Goal: Entertainment & Leisure: Consume media (video, audio)

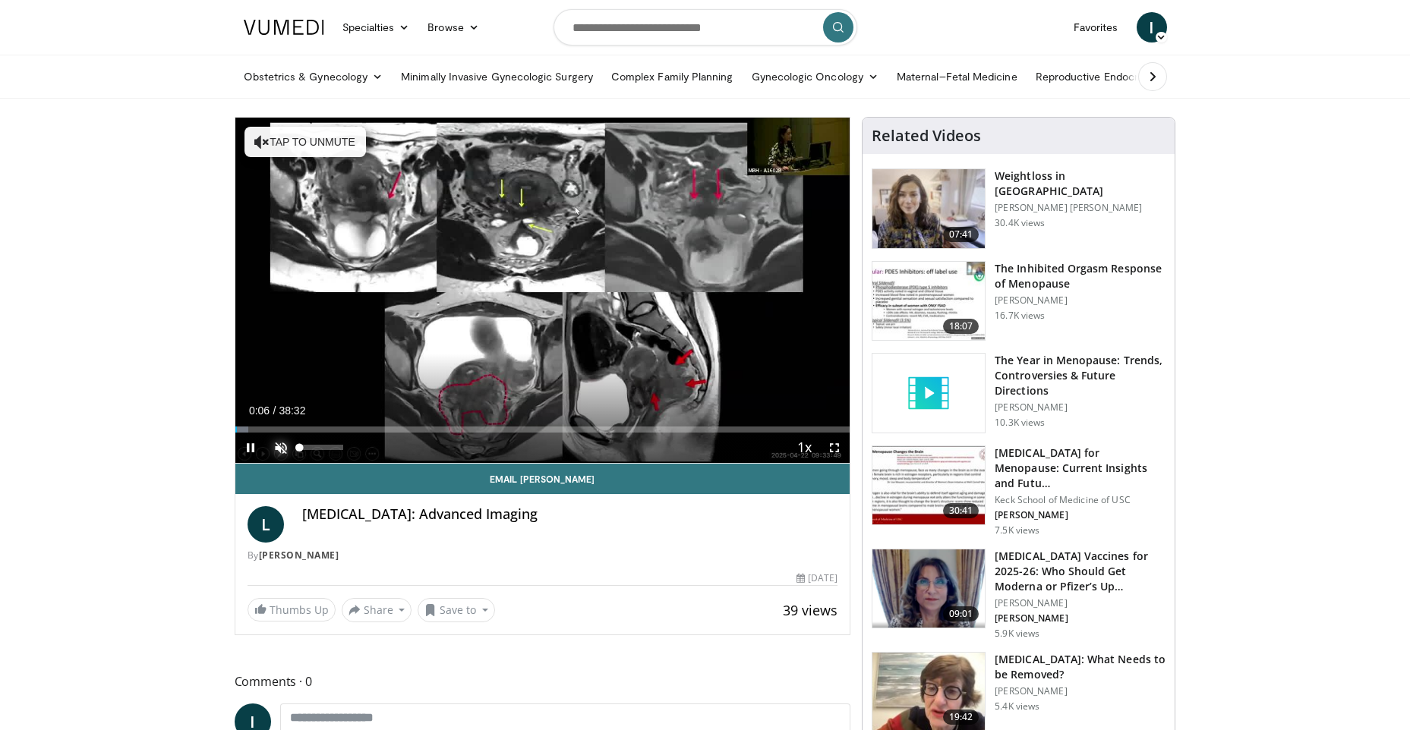
click at [280, 451] on span "Video Player" at bounding box center [281, 448] width 30 height 30
click at [249, 448] on span "Video Player" at bounding box center [250, 448] width 30 height 30
click at [251, 451] on span "Video Player" at bounding box center [250, 448] width 30 height 30
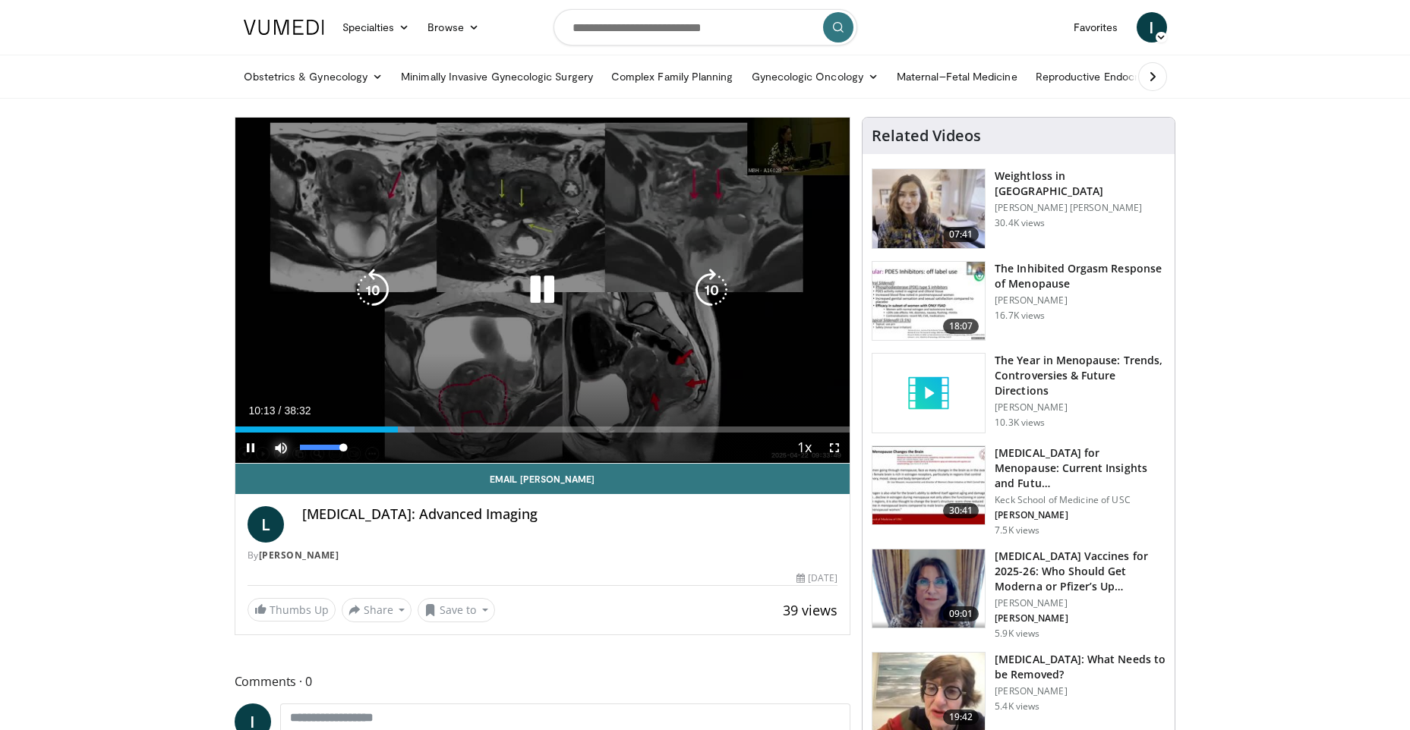
click at [279, 445] on span "Video Player" at bounding box center [281, 448] width 30 height 30
click at [542, 297] on icon "Video Player" at bounding box center [542, 290] width 43 height 43
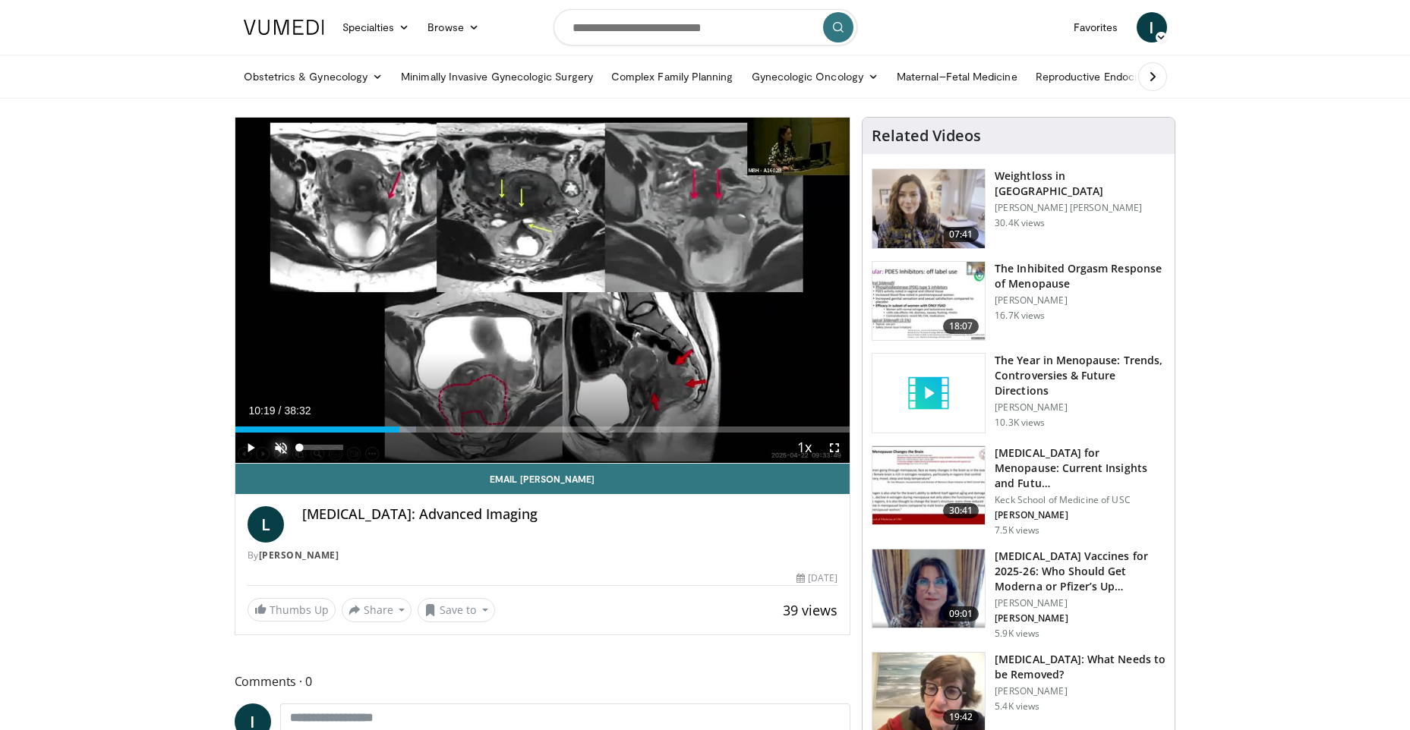
click at [273, 444] on span "Video Player" at bounding box center [281, 448] width 30 height 30
click at [247, 447] on span "Video Player" at bounding box center [250, 448] width 30 height 30
drag, startPoint x: 400, startPoint y: 430, endPoint x: 423, endPoint y: 435, distance: 23.4
click at [423, 435] on div "Current Time 11:42 / Duration 38:32 Play Skip Backward Skip Forward Mute 18% Lo…" at bounding box center [542, 448] width 615 height 30
drag, startPoint x: 733, startPoint y: 427, endPoint x: 771, endPoint y: 430, distance: 38.1
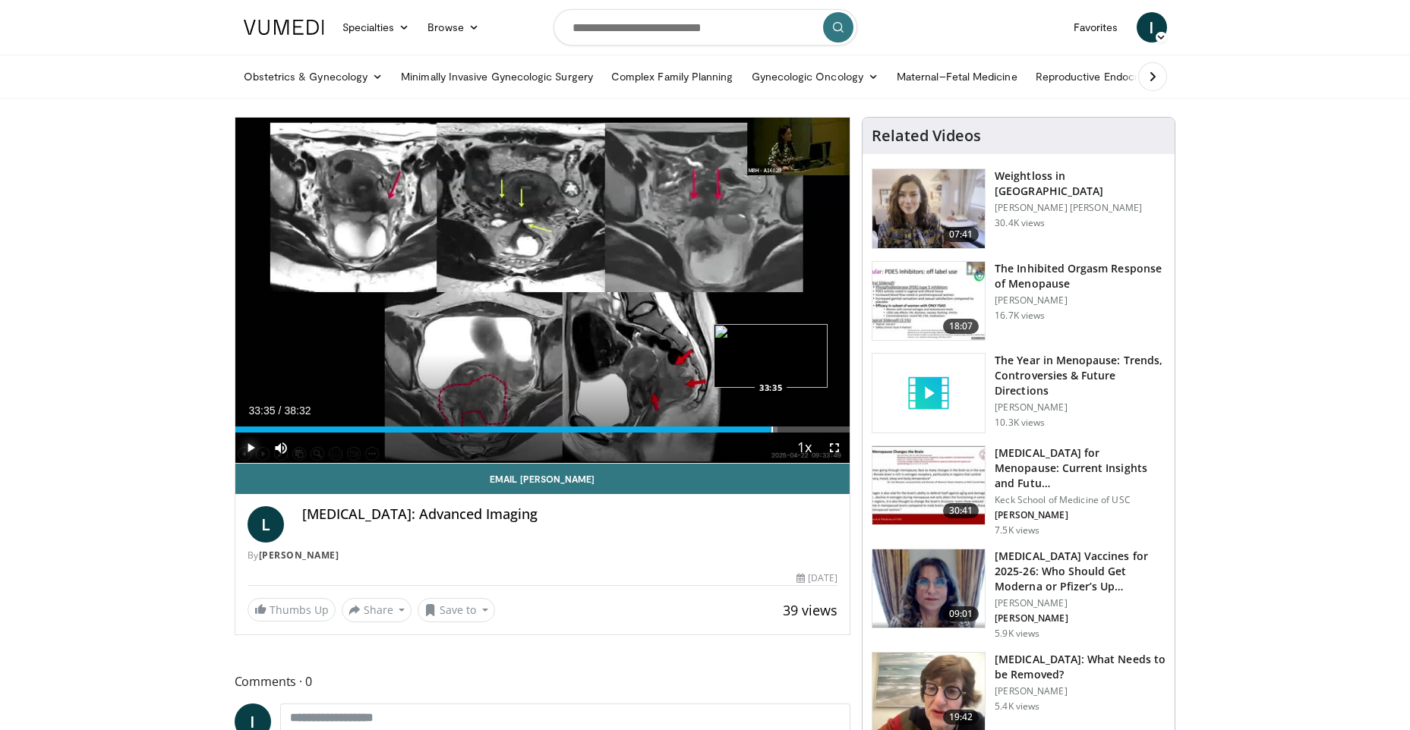
click at [771, 430] on div "Progress Bar" at bounding box center [772, 430] width 2 height 6
drag, startPoint x: 771, startPoint y: 430, endPoint x: 763, endPoint y: 431, distance: 8.4
click at [764, 431] on div "Progress Bar" at bounding box center [765, 430] width 2 height 6
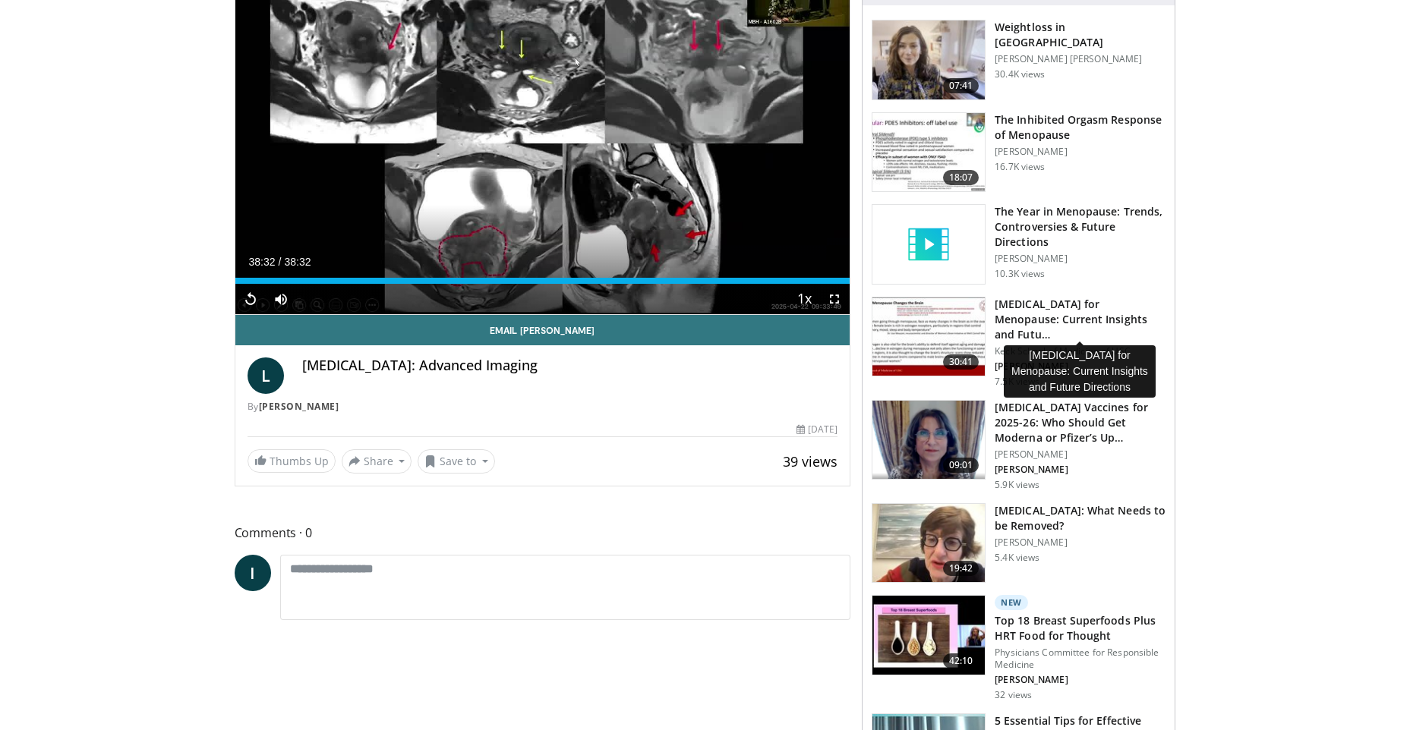
scroll to position [228, 0]
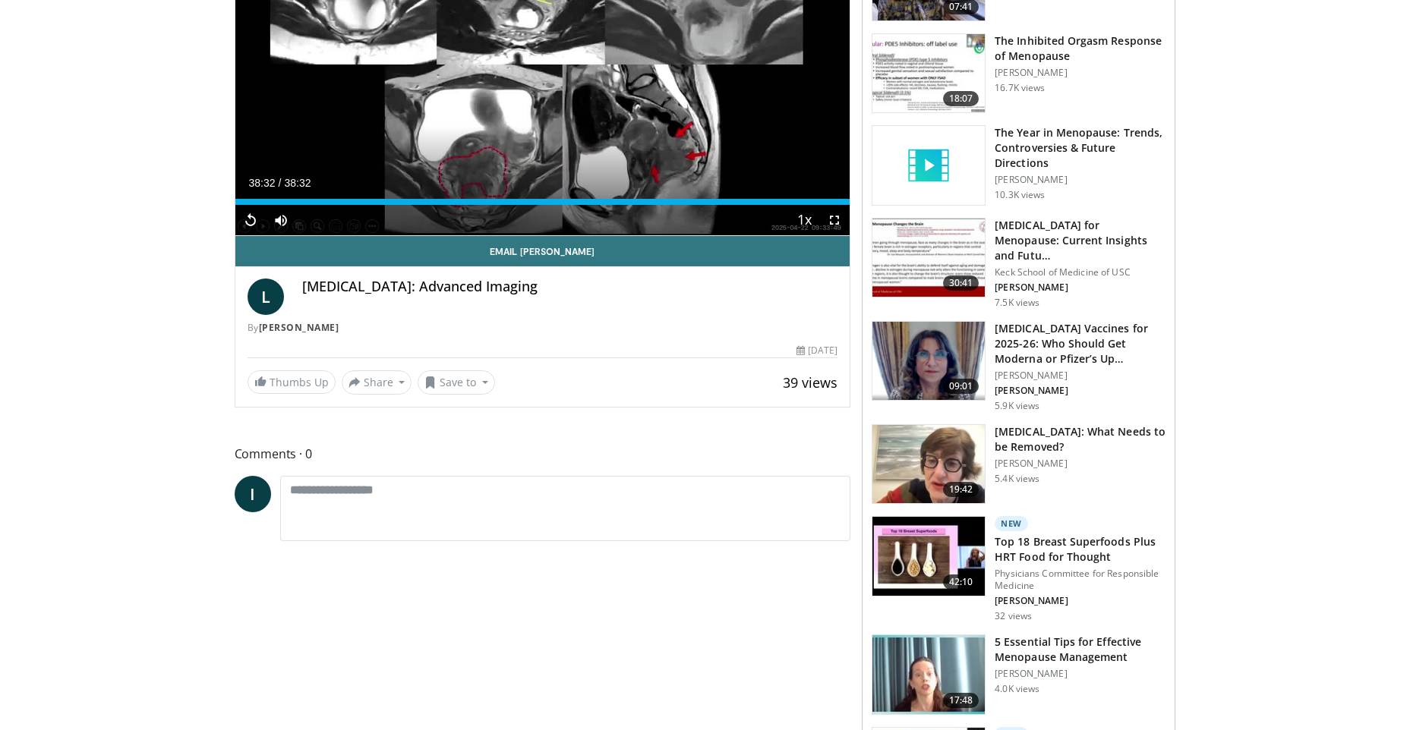
click at [1061, 147] on h3 "The Year in Menopause: Trends, Controversies & Future Directions" at bounding box center [1080, 148] width 171 height 46
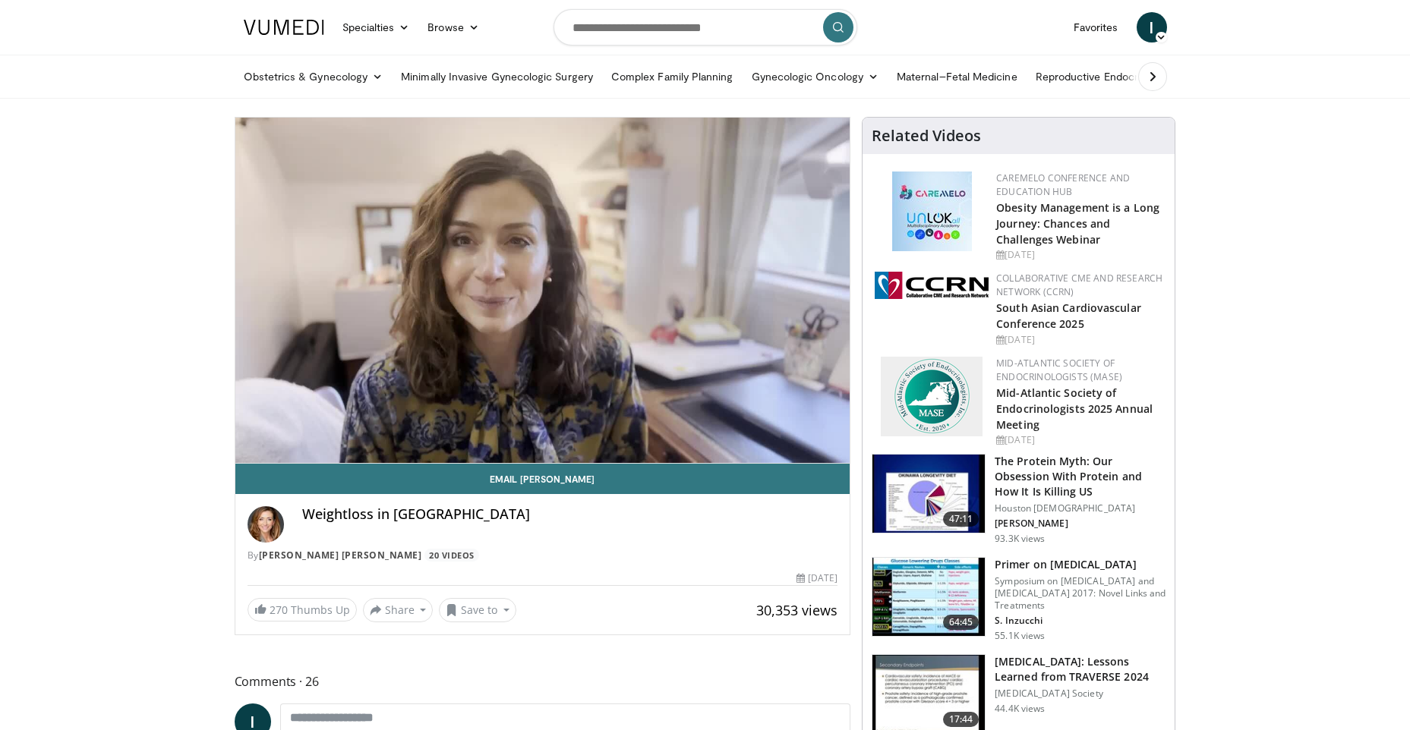
scroll to position [152, 0]
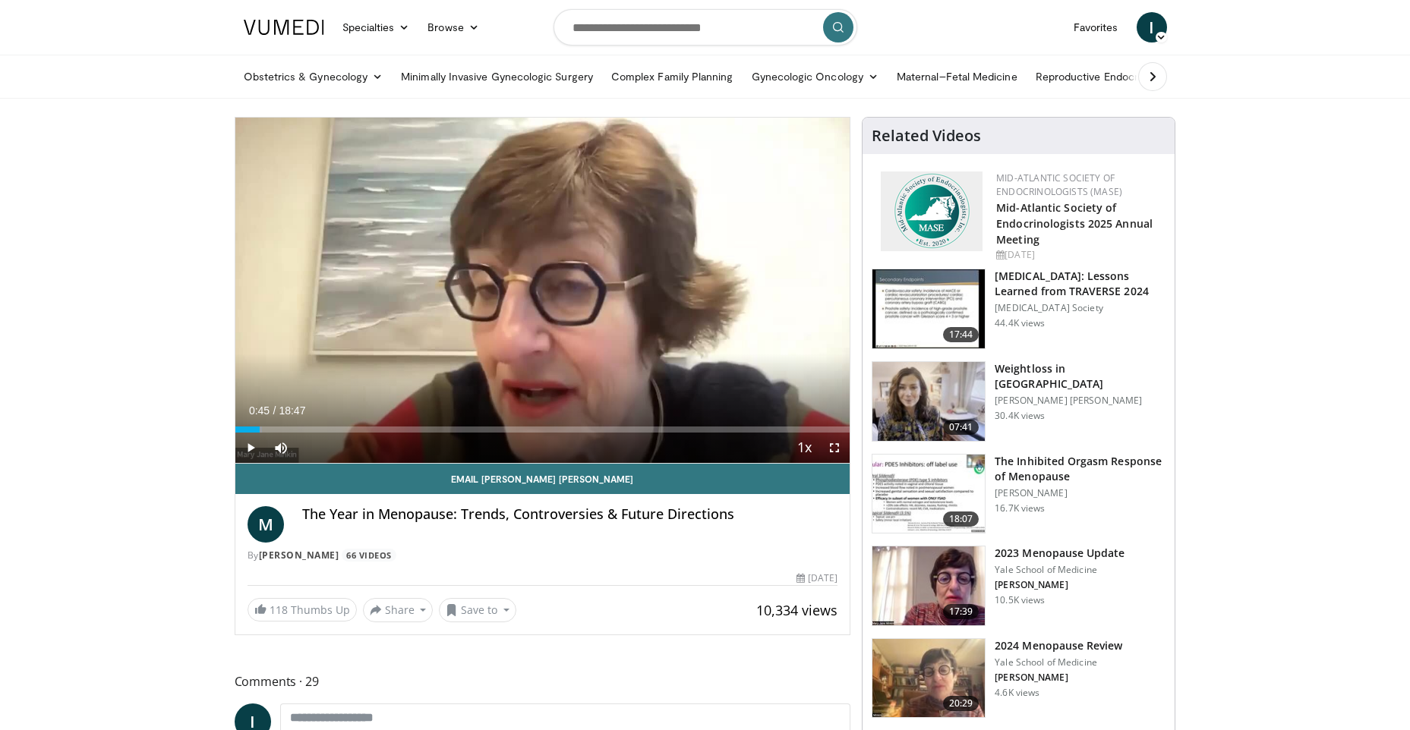
drag, startPoint x: 236, startPoint y: 430, endPoint x: 260, endPoint y: 433, distance: 23.7
click at [260, 433] on div "Current Time 0:45 / Duration 18:47 Play Skip Backward Skip Forward Mute Loaded …" at bounding box center [542, 448] width 615 height 30
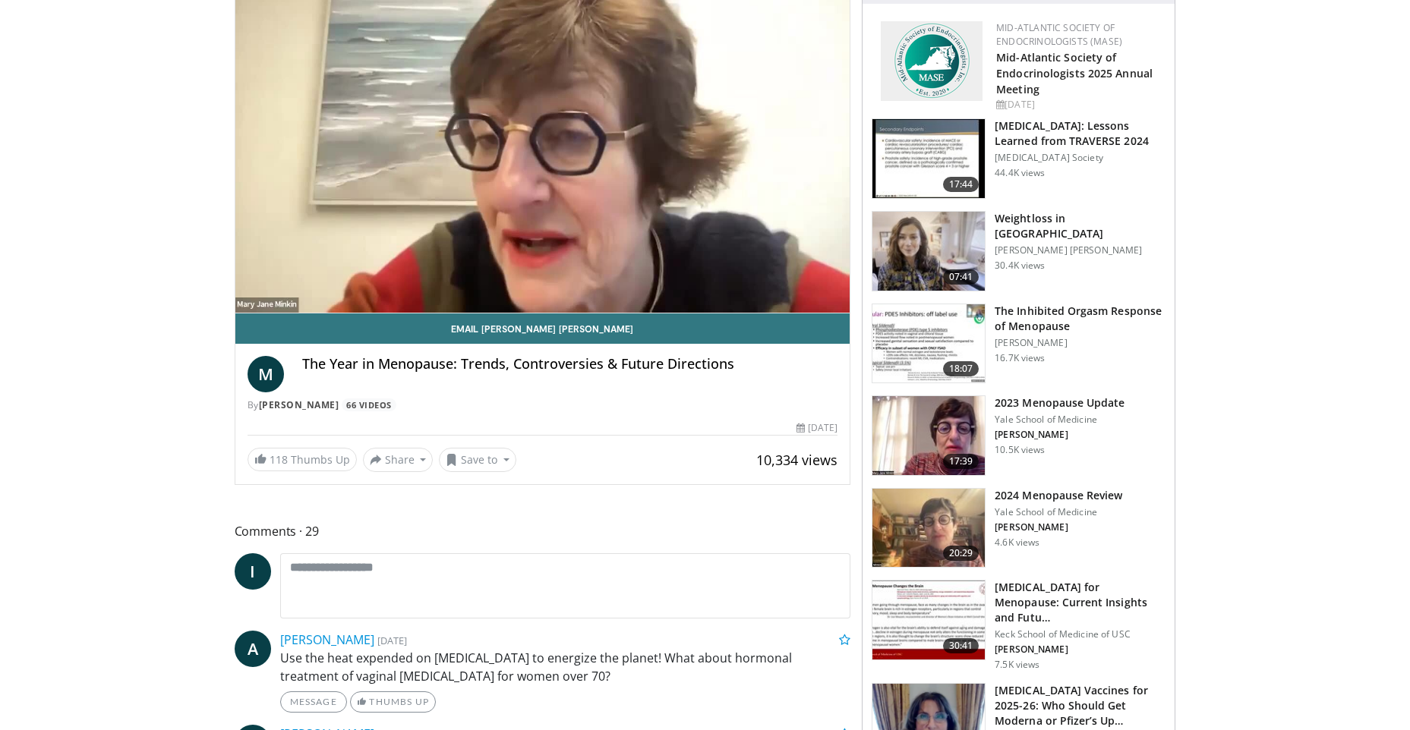
scroll to position [152, 0]
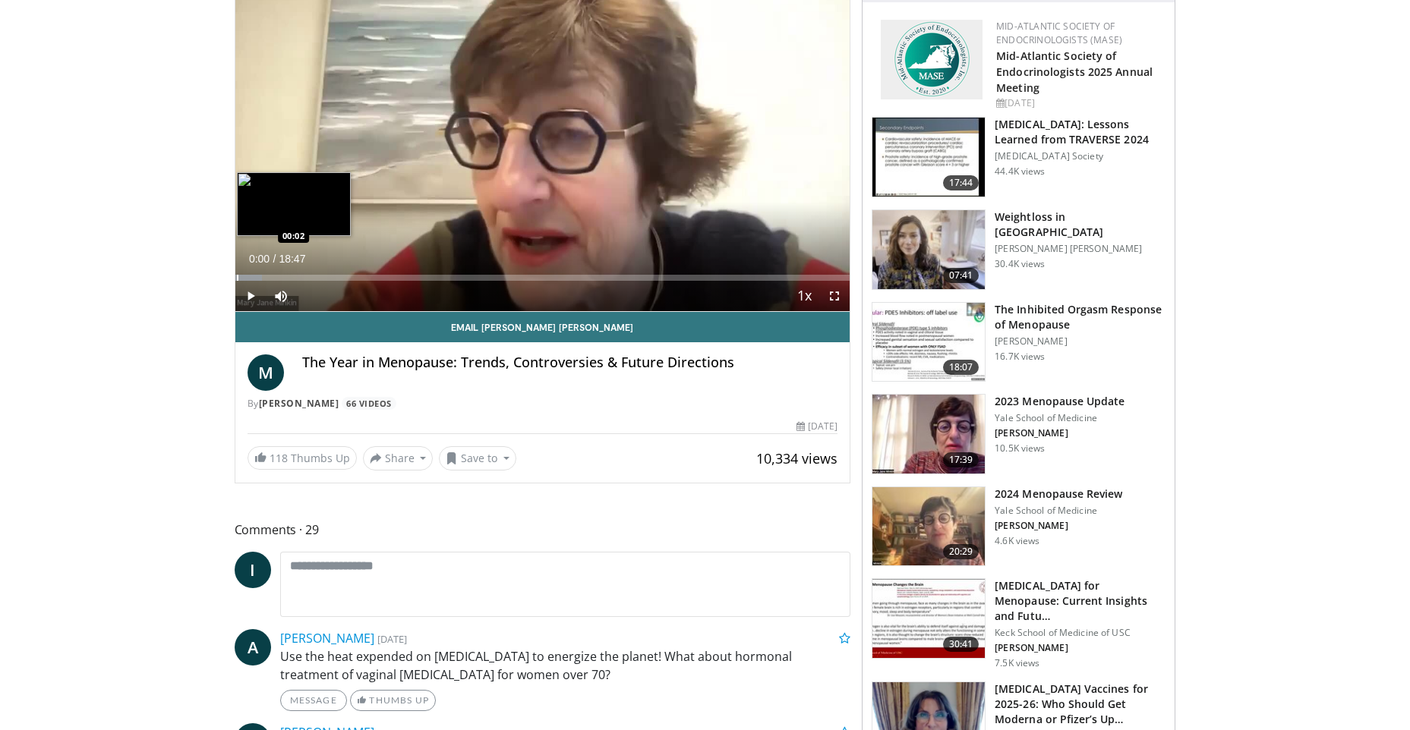
drag, startPoint x: 265, startPoint y: 277, endPoint x: 235, endPoint y: 279, distance: 30.4
click at [235, 279] on div "Loaded : 4.39% 00:00 00:02" at bounding box center [542, 278] width 615 height 6
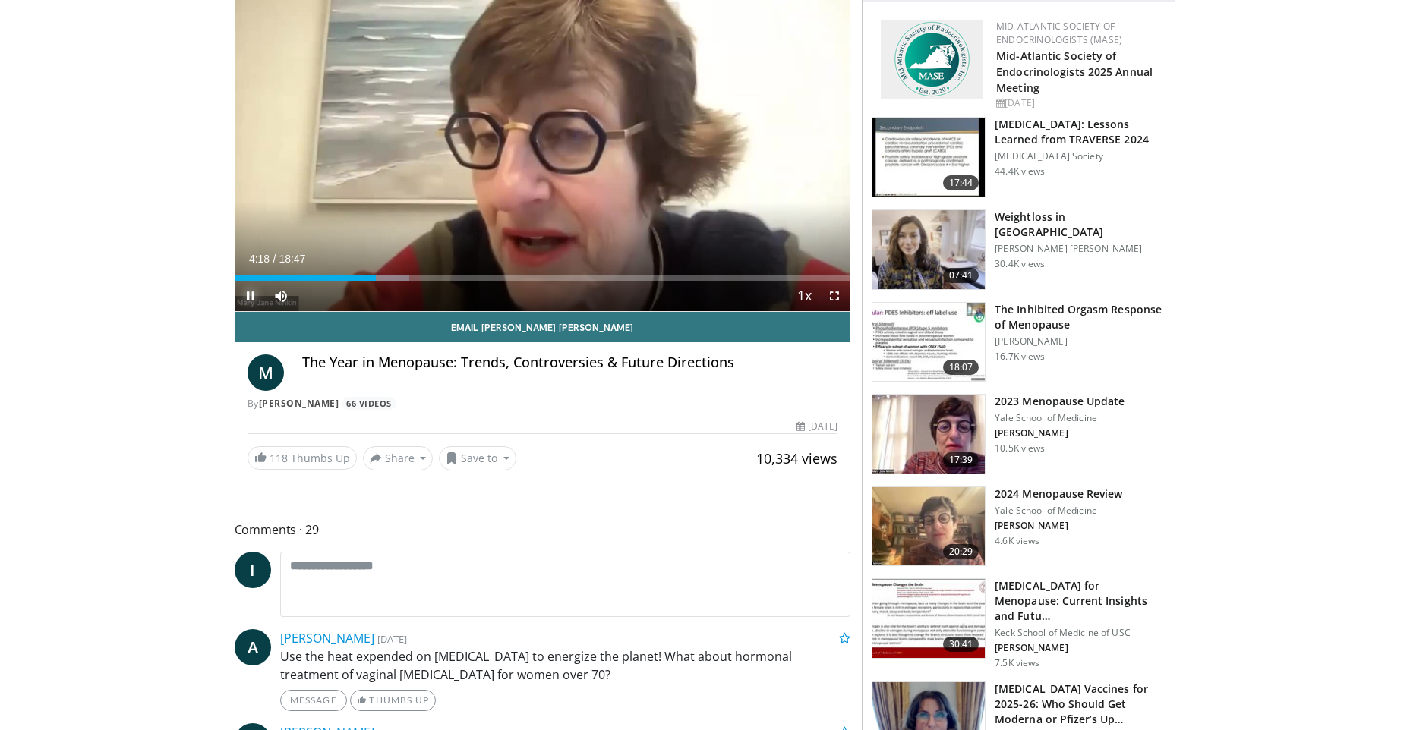
click at [251, 295] on span "Video Player" at bounding box center [250, 296] width 30 height 30
click at [252, 296] on span "Video Player" at bounding box center [250, 296] width 30 height 30
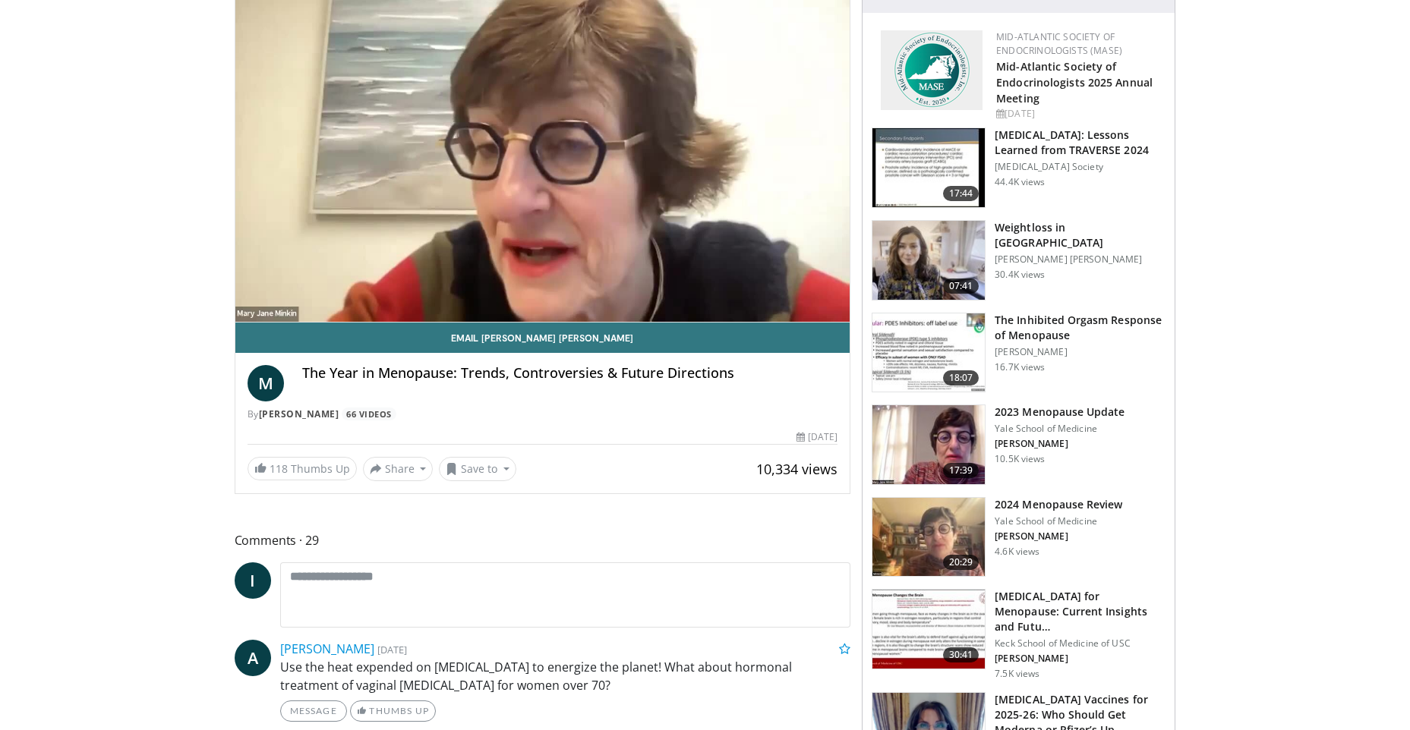
scroll to position [0, 0]
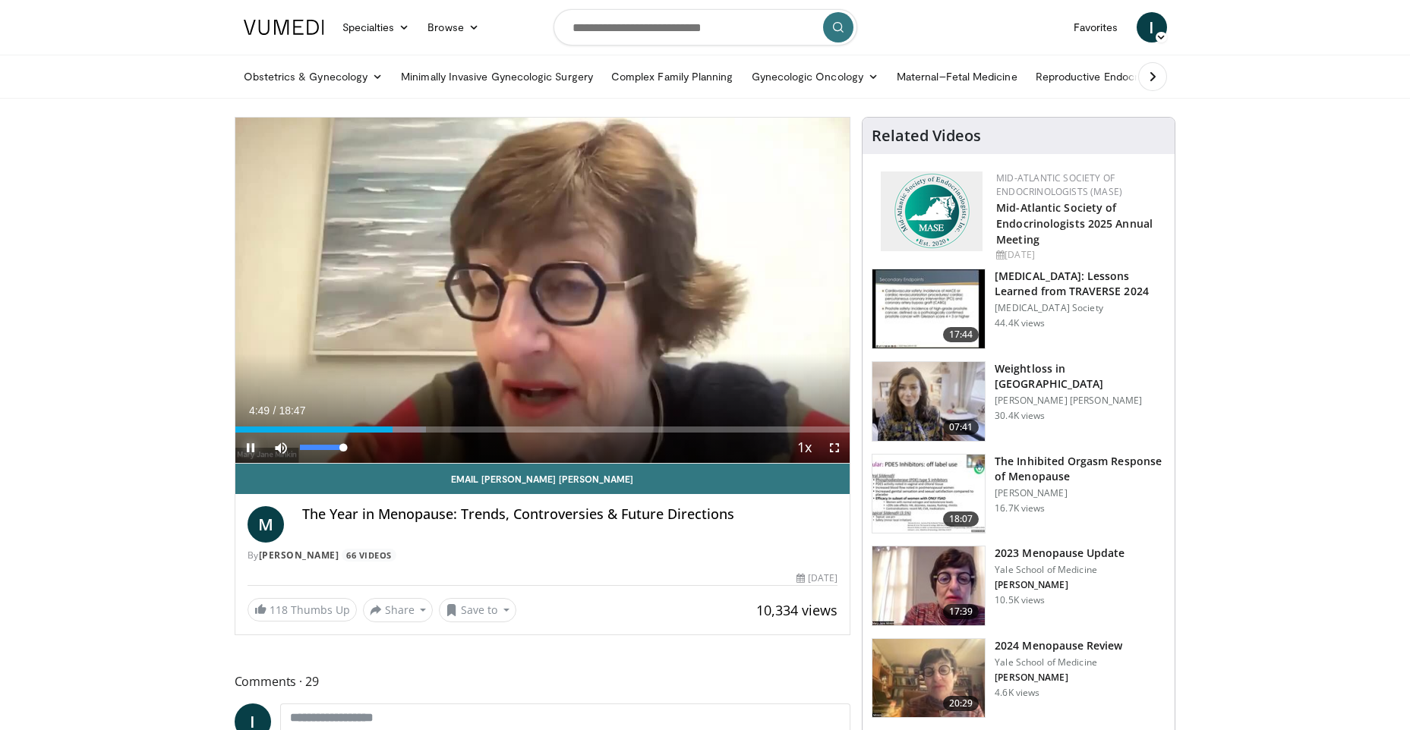
drag, startPoint x: 345, startPoint y: 449, endPoint x: 353, endPoint y: 449, distance: 8.4
click at [353, 449] on div "Mute 100%" at bounding box center [319, 448] width 106 height 30
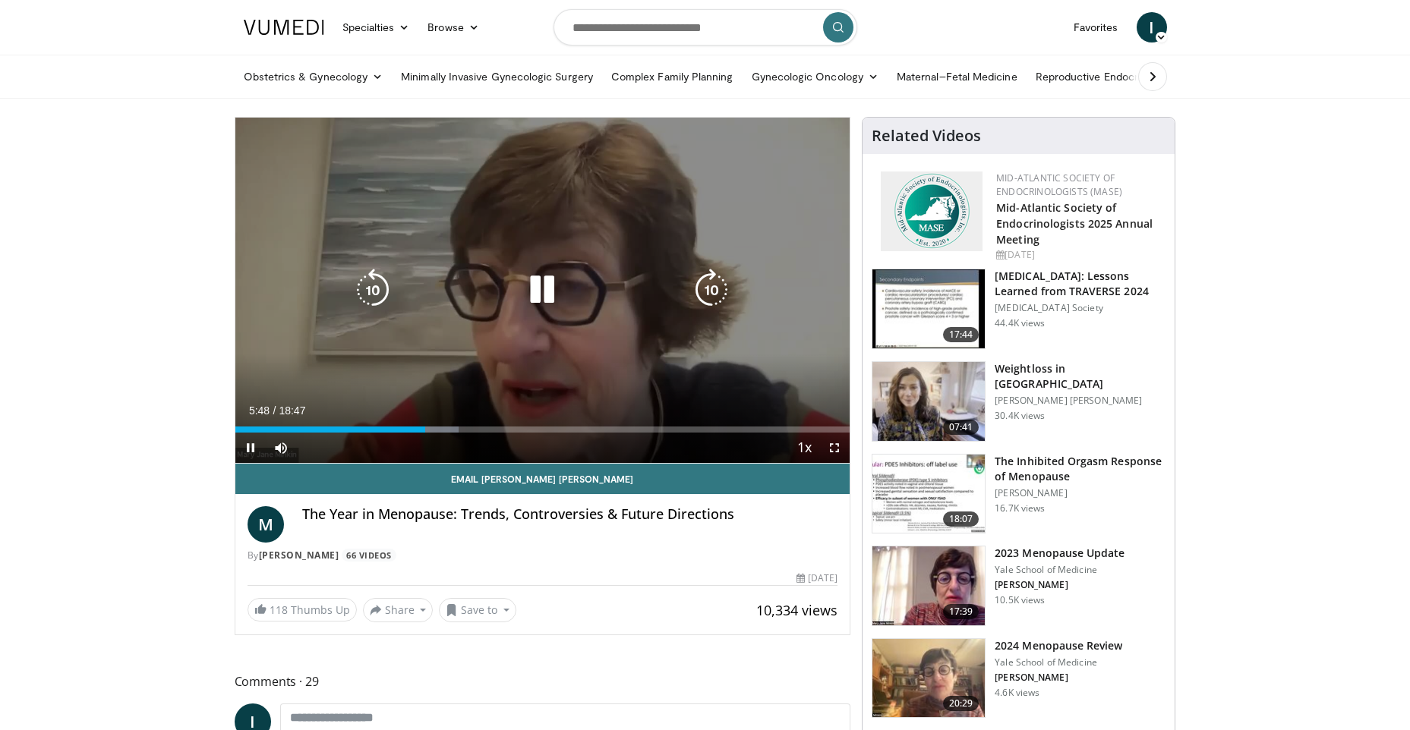
click at [545, 288] on icon "Video Player" at bounding box center [542, 290] width 43 height 43
